Goal: Check status: Check status

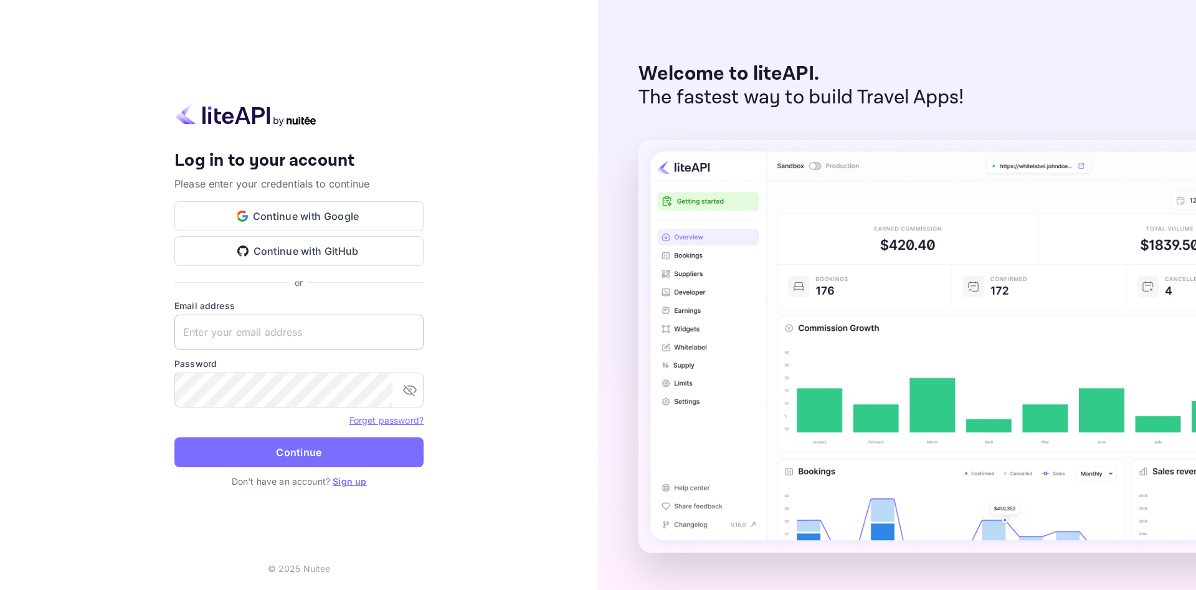
drag, startPoint x: 267, startPoint y: 340, endPoint x: 268, endPoint y: 346, distance: 6.3
click at [267, 341] on input "text" at bounding box center [298, 332] width 249 height 35
paste input "[EMAIL_ADDRESS][DOMAIN_NAME]"
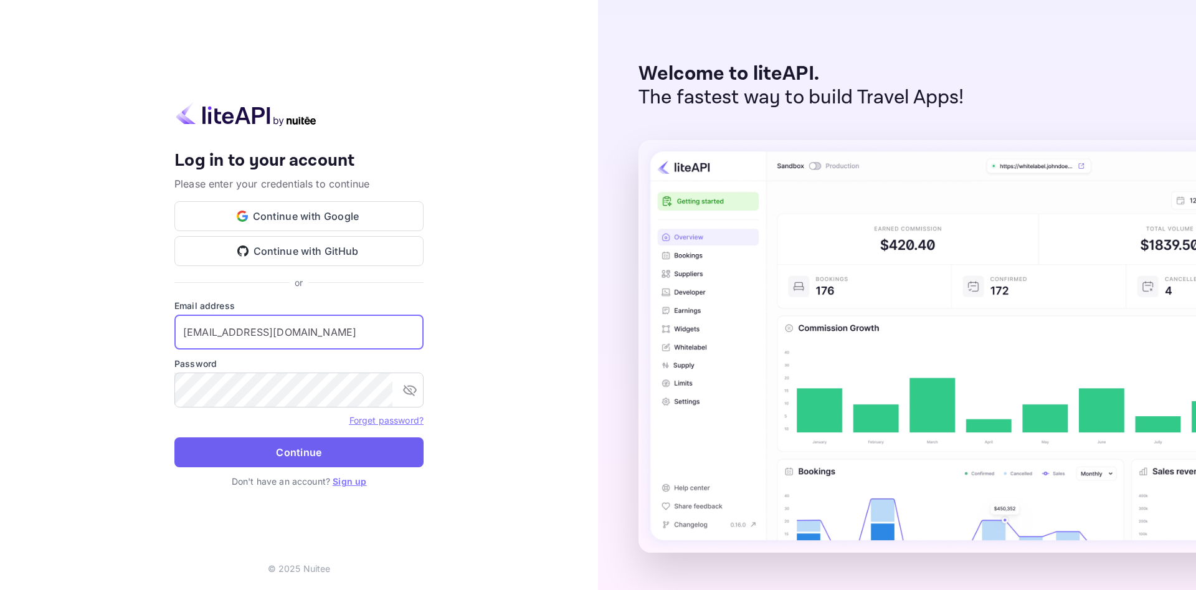
type input "[EMAIL_ADDRESS][DOMAIN_NAME]"
click at [324, 463] on button "Continue" at bounding box center [298, 452] width 249 height 30
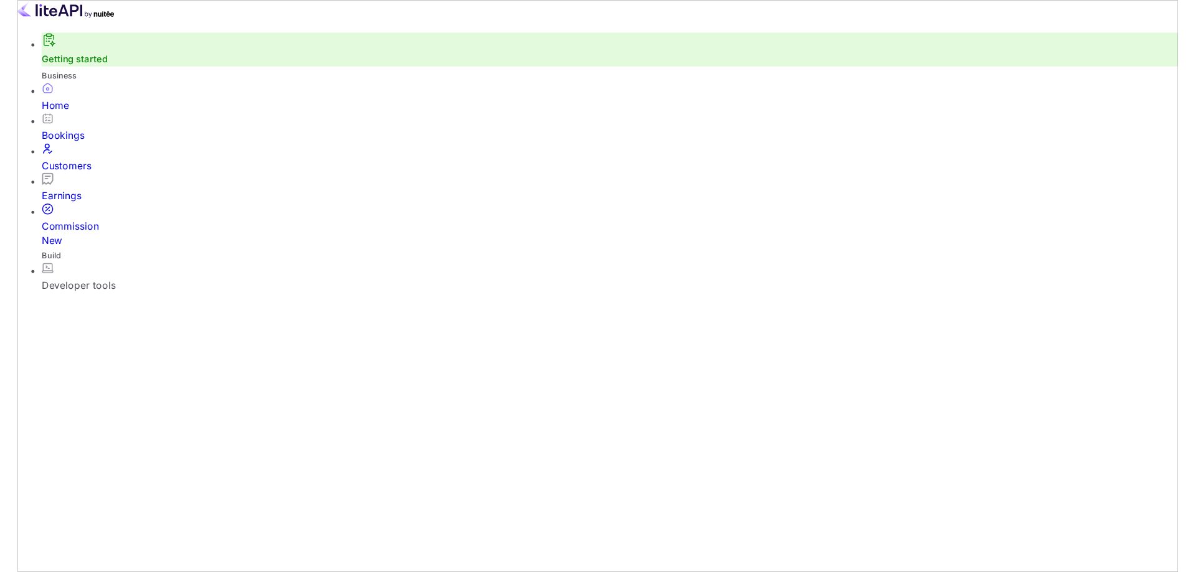
scroll to position [1, 1]
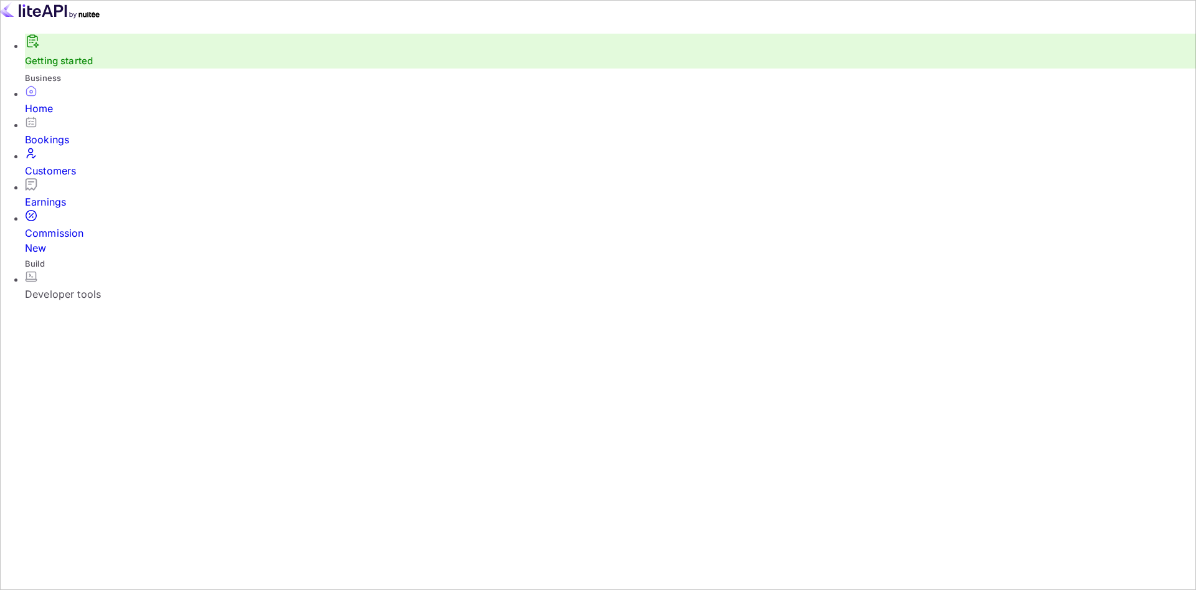
click at [80, 147] on div "Bookings" at bounding box center [610, 139] width 1171 height 15
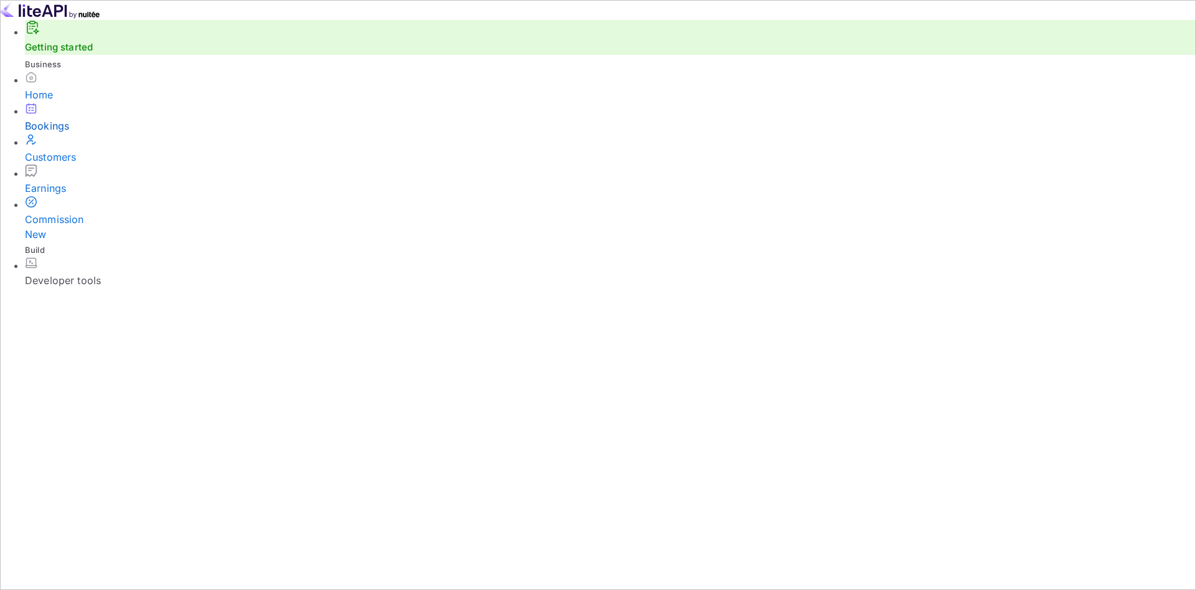
select select "7"
select select "2025"
